Goal: Task Accomplishment & Management: Complete application form

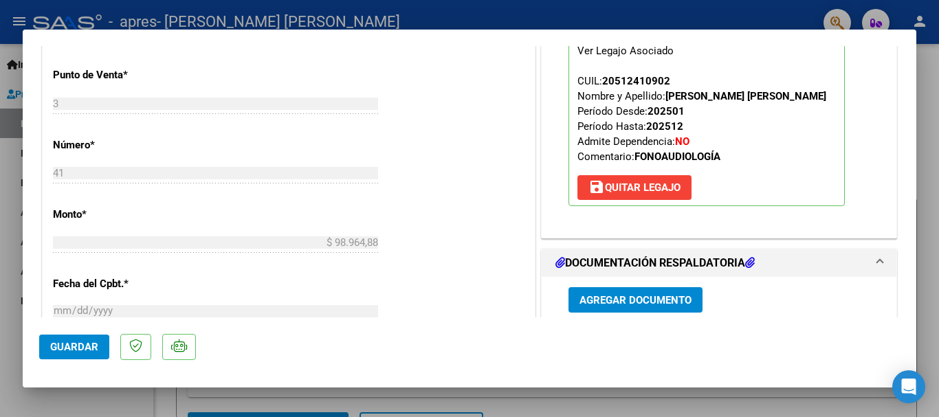
scroll to position [688, 0]
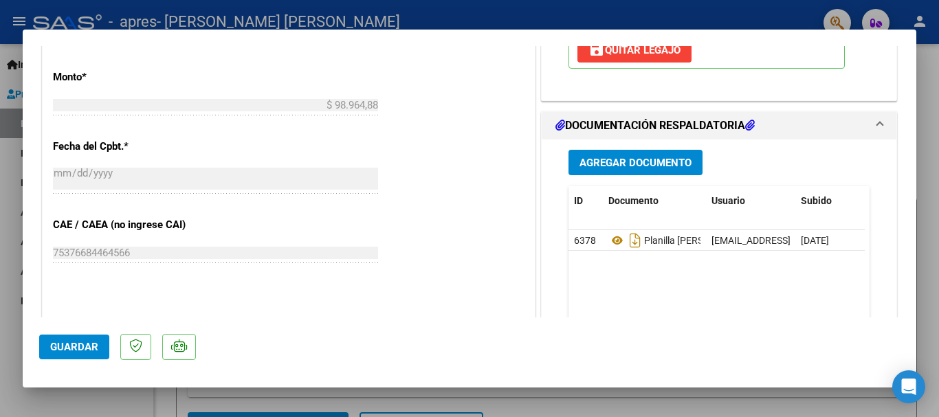
click at [650, 168] on span "Agregar Documento" at bounding box center [636, 163] width 112 height 12
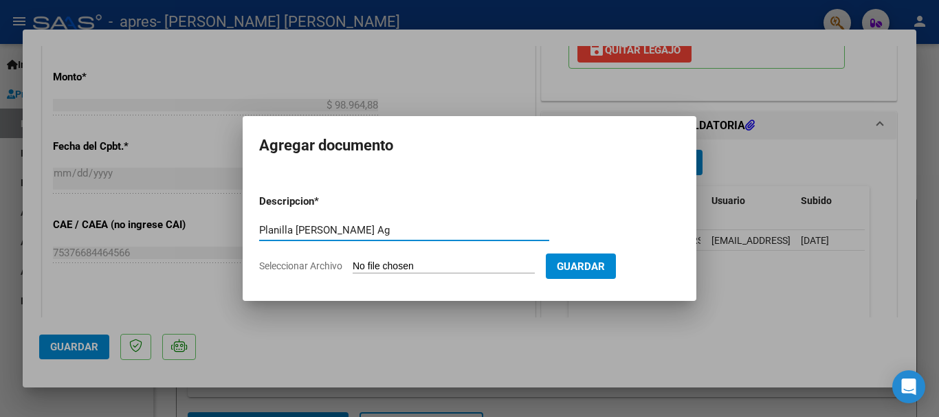
type input "Planilla Martinov Ag"
click at [461, 264] on input "Seleccionar Archivo" at bounding box center [444, 267] width 182 height 13
type input "C:\fakepath\Planilla Martinov.pdf"
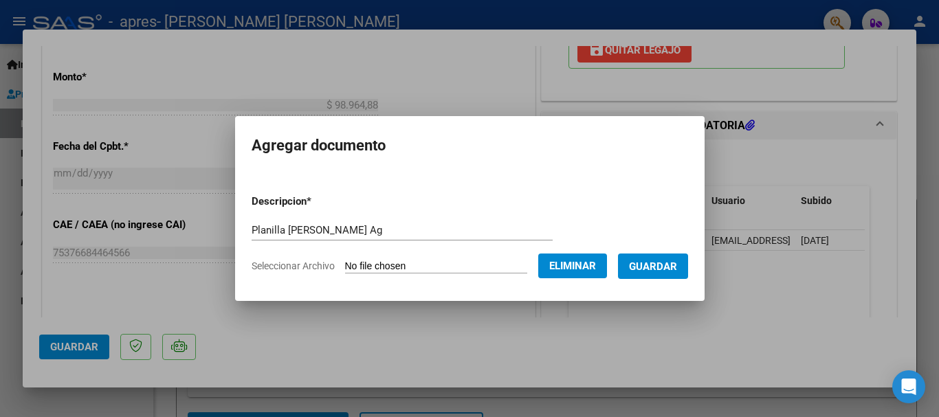
click at [657, 259] on button "Guardar" at bounding box center [653, 266] width 70 height 25
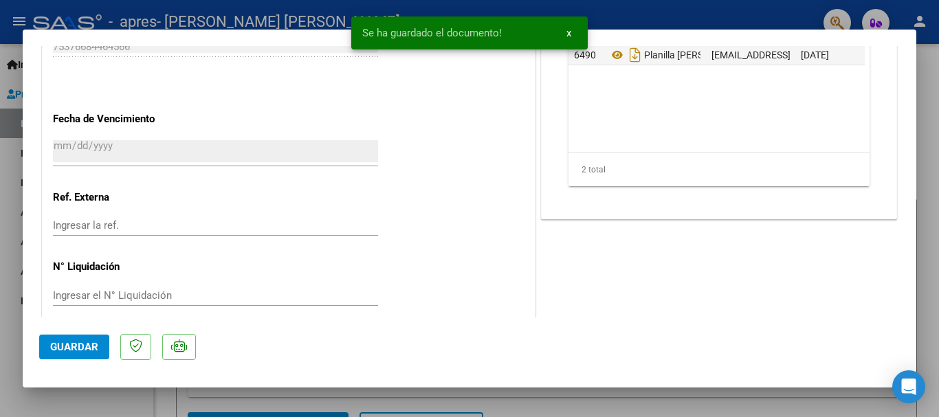
scroll to position [909, 0]
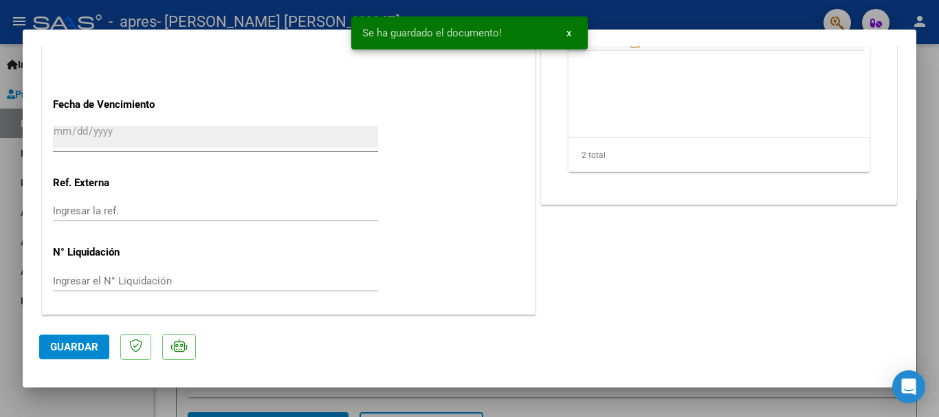
click at [96, 347] on span "Guardar" at bounding box center [74, 347] width 48 height 12
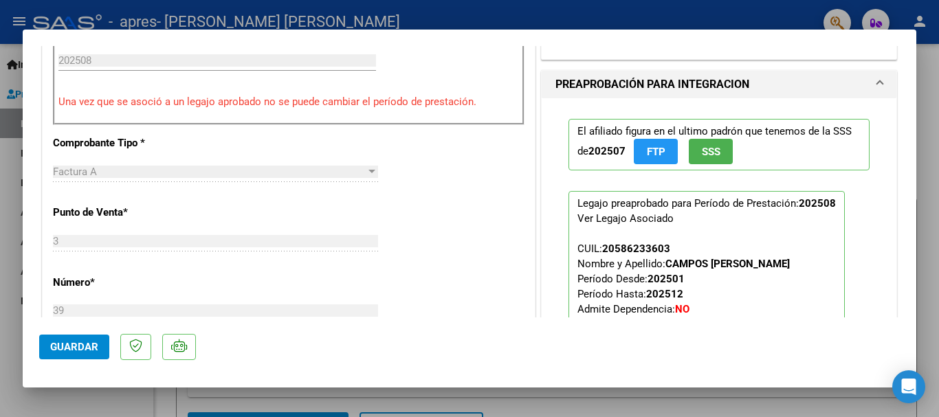
scroll to position [138, 0]
